Goal: Task Accomplishment & Management: Manage account settings

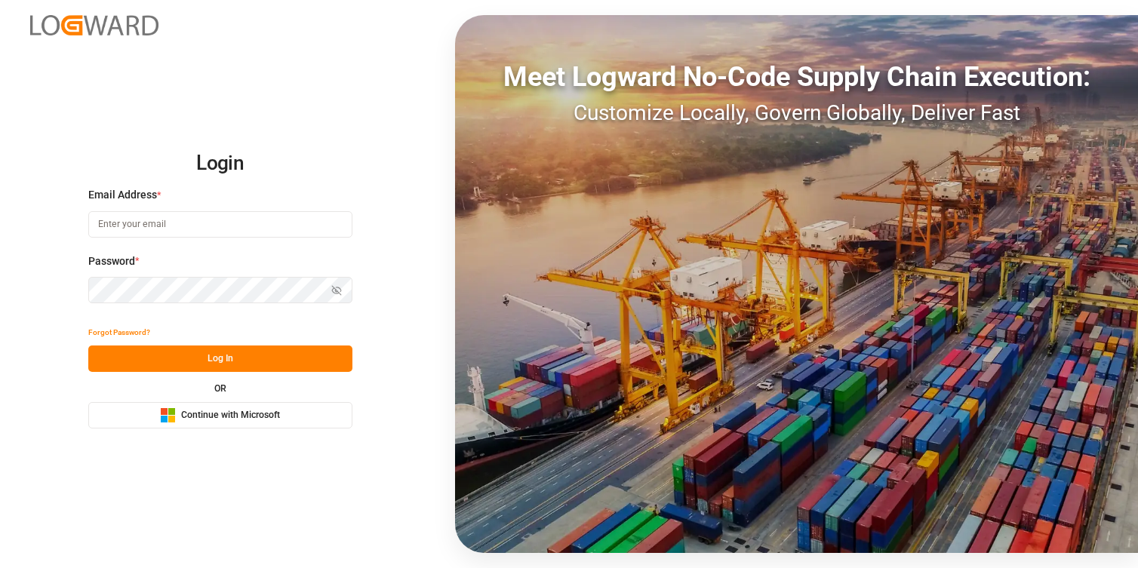
click at [246, 412] on span "Continue with Microsoft" at bounding box center [230, 416] width 99 height 14
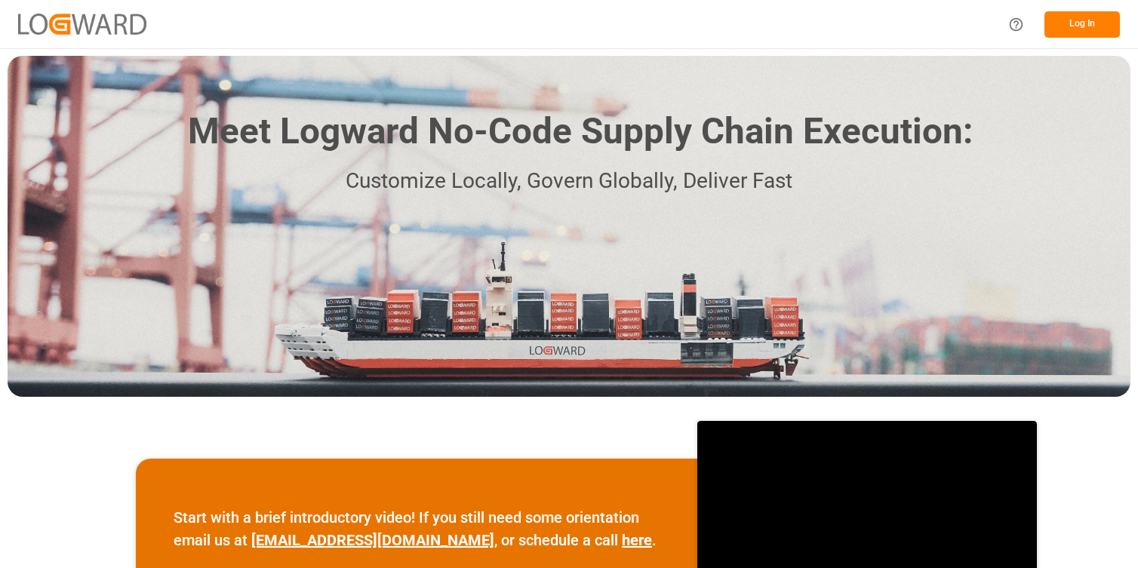
click at [1079, 27] on button "Log In" at bounding box center [1082, 24] width 75 height 26
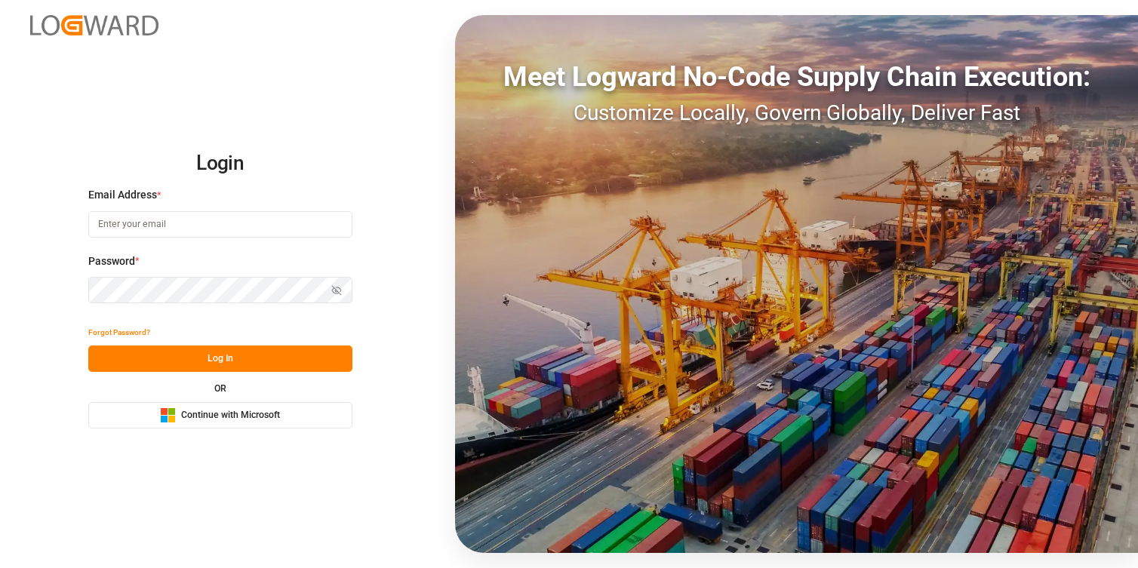
click at [242, 422] on div "Microsoft Logo Continue with Microsoft" at bounding box center [220, 416] width 120 height 16
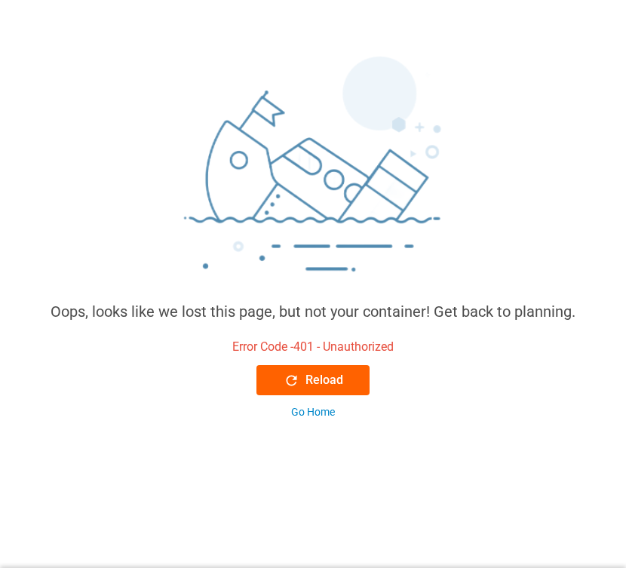
click at [324, 380] on div "Reload" at bounding box center [314, 380] width 60 height 18
